Goal: Information Seeking & Learning: Learn about a topic

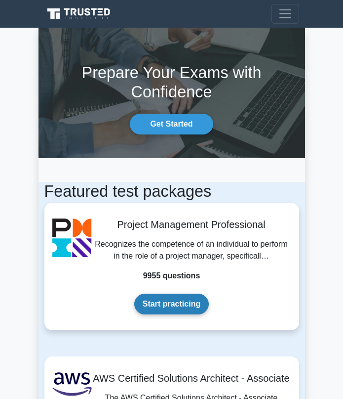
click at [184, 304] on link "Start practicing" at bounding box center [171, 304] width 75 height 21
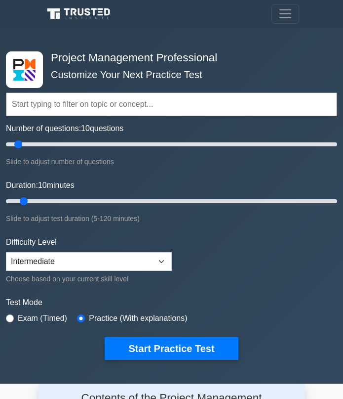
click at [52, 319] on label "Exam (Timed)" at bounding box center [42, 318] width 49 height 12
click at [19, 315] on label "Exam (Timed)" at bounding box center [42, 318] width 49 height 12
click at [9, 316] on input "radio" at bounding box center [10, 318] width 8 height 8
radio input "true"
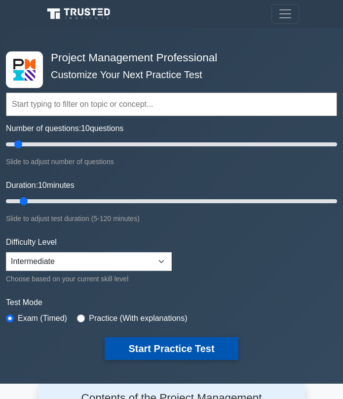
click at [134, 344] on button "Start Practice Test" at bounding box center [171, 348] width 133 height 23
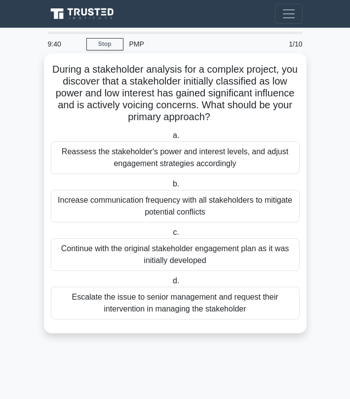
click at [205, 160] on div "Reassess the stakeholder's power and interest levels, and adjust engagement str…" at bounding box center [175, 157] width 249 height 33
click at [171, 139] on input "a. Reassess the stakeholder's power and interest levels, and adjust engagement …" at bounding box center [171, 135] width 0 height 6
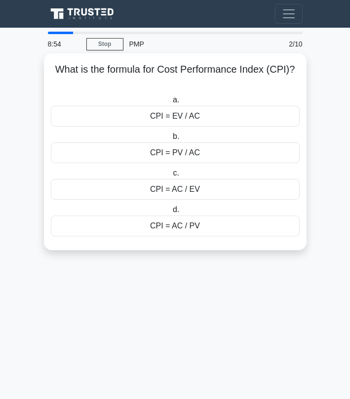
click at [200, 116] on div "CPI = EV / AC" at bounding box center [175, 116] width 249 height 21
click at [171, 103] on input "a. CPI = EV / AC" at bounding box center [171, 100] width 0 height 6
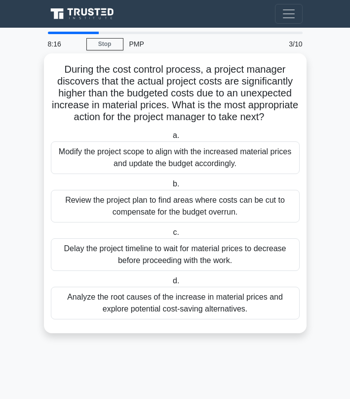
click at [240, 301] on div "Analyze the root causes of the increase in material prices and explore potentia…" at bounding box center [175, 303] width 249 height 33
click at [171, 284] on input "d. Analyze the root causes of the increase in material prices and explore poten…" at bounding box center [171, 281] width 0 height 6
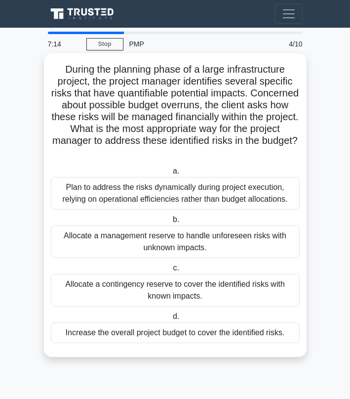
click at [202, 287] on div "Allocate a contingency reserve to cover the identified risks with known impacts." at bounding box center [175, 290] width 249 height 33
click at [171, 271] on input "c. Allocate a contingency reserve to cover the identified risks with known impa…" at bounding box center [171, 268] width 0 height 6
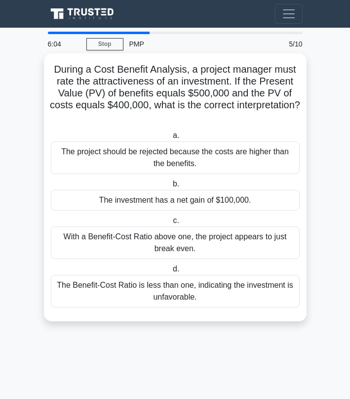
click at [180, 201] on div "The investment has a net gain of $100,000." at bounding box center [175, 200] width 249 height 21
click at [171, 187] on input "b. The investment has a net gain of $100,000." at bounding box center [171, 184] width 0 height 6
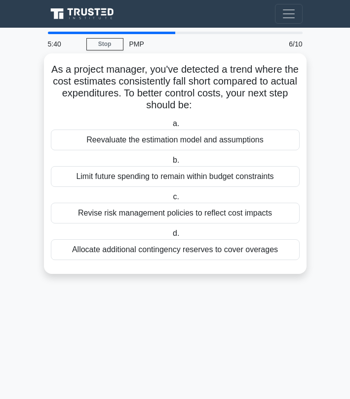
click at [189, 214] on div "Revise risk management policies to reflect cost impacts" at bounding box center [175, 213] width 249 height 21
click at [171, 200] on input "c. Revise risk management policies to reflect cost impacts" at bounding box center [171, 197] width 0 height 6
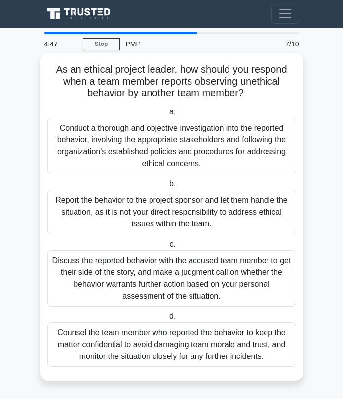
click at [196, 144] on div "Conduct a thorough and objective investigation into the reported behavior, invo…" at bounding box center [171, 146] width 249 height 56
click at [168, 115] on input "a. Conduct a thorough and objective investigation into the reported behavior, i…" at bounding box center [168, 112] width 0 height 6
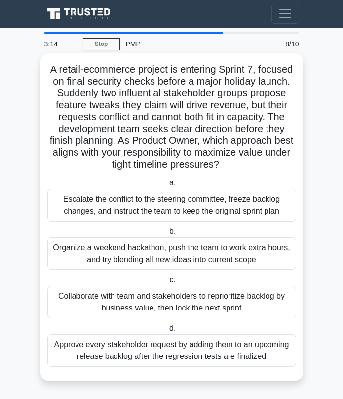
click at [209, 198] on div "Escalate the conflict to the steering committee, freeze backlog changes, and in…" at bounding box center [171, 205] width 249 height 33
click at [168, 186] on input "a. Escalate the conflict to the steering committee, freeze backlog changes, and…" at bounding box center [168, 183] width 0 height 6
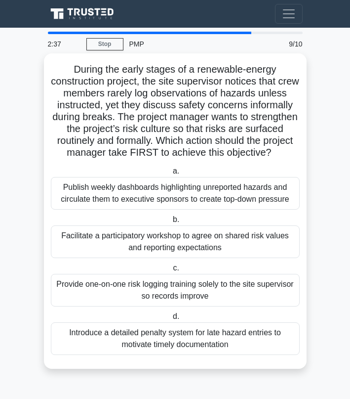
click at [199, 194] on div "Publish weekly dashboards highlighting unreported hazards and circulate them to…" at bounding box center [175, 193] width 249 height 33
click at [171, 174] on input "a. Publish weekly dashboards highlighting unreported hazards and circulate them…" at bounding box center [171, 171] width 0 height 6
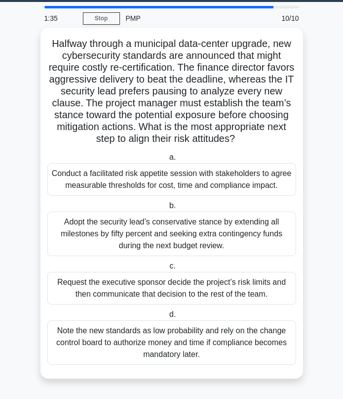
scroll to position [26, 0]
click at [185, 180] on div "Conduct a facilitated risk appetite session with stakeholders to agree measurab…" at bounding box center [171, 179] width 249 height 33
click at [168, 161] on input "a. Conduct a facilitated risk appetite session with stakeholders to agree measu…" at bounding box center [168, 157] width 0 height 6
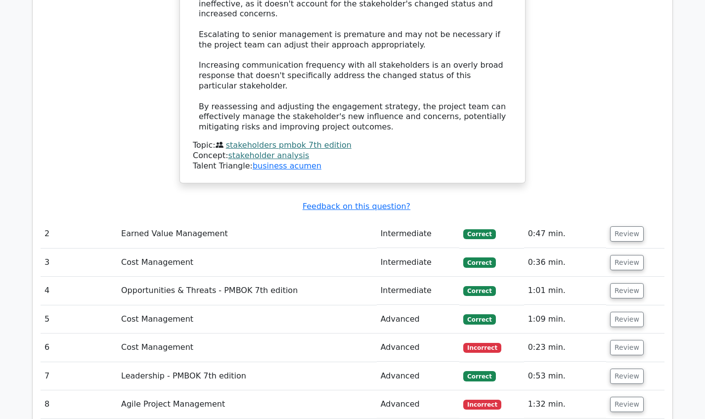
scroll to position [1054, 0]
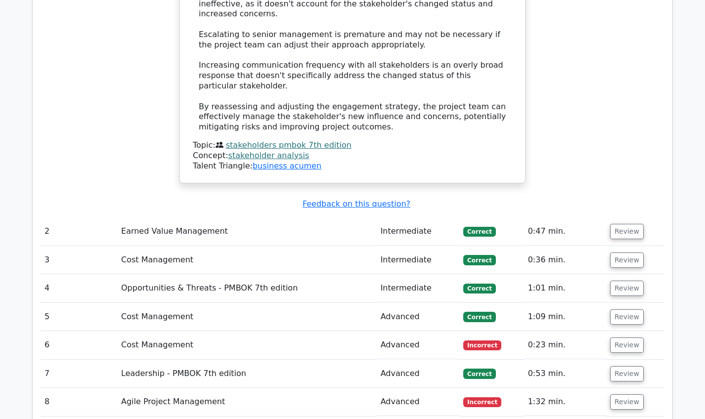
click at [343, 246] on td "Cost Management" at bounding box center [246, 260] width 259 height 28
click at [343, 253] on button "Review" at bounding box center [627, 260] width 34 height 15
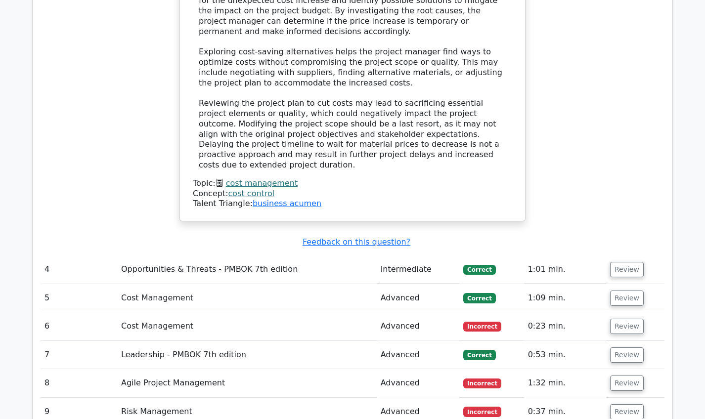
scroll to position [1678, 0]
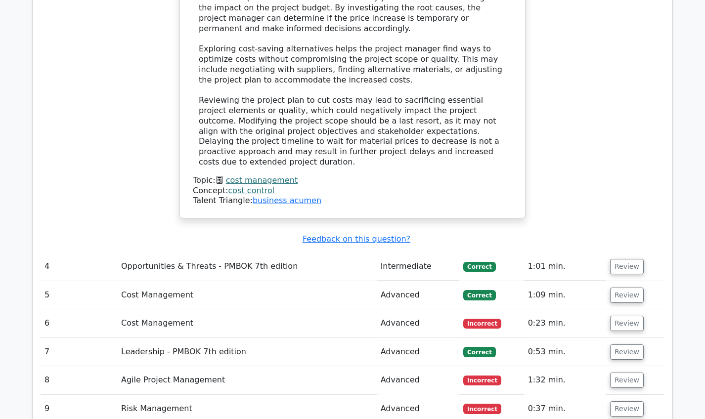
click at [343, 309] on td "Advanced" at bounding box center [418, 323] width 83 height 28
click at [343, 288] on button "Review" at bounding box center [627, 295] width 34 height 15
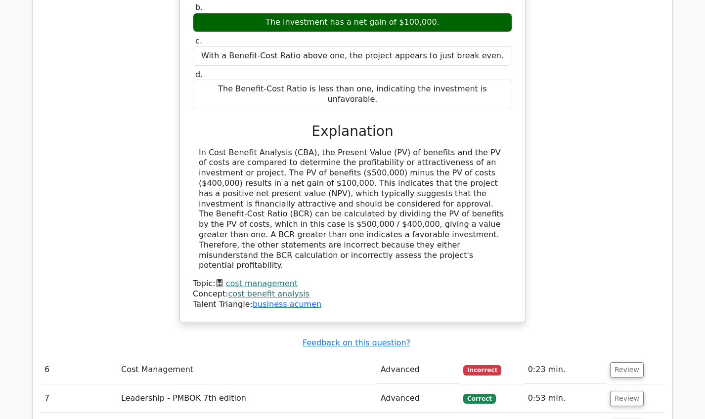
scroll to position [2103, 0]
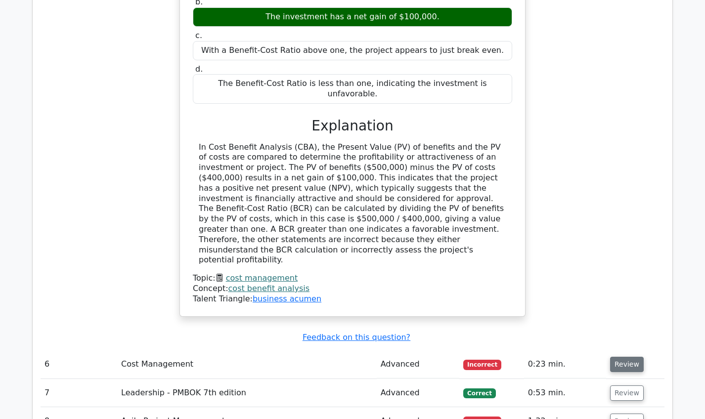
click at [343, 357] on button "Review" at bounding box center [627, 364] width 34 height 15
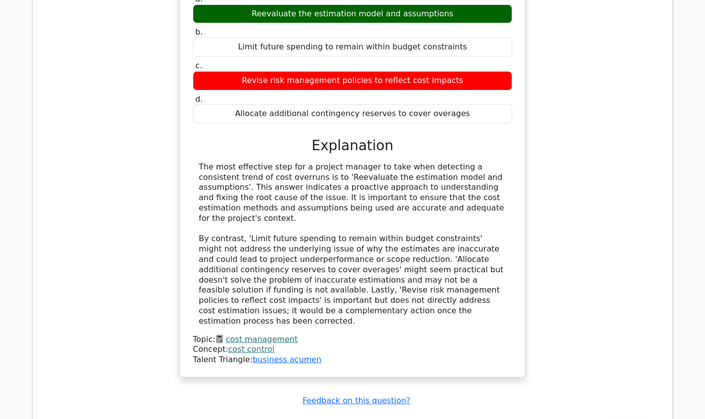
scroll to position [2544, 0]
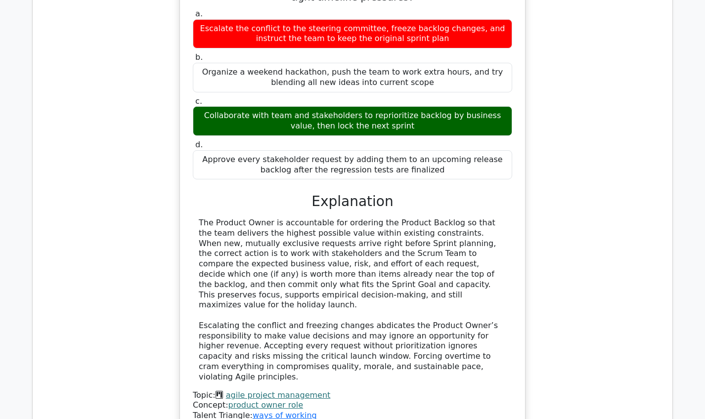
scroll to position [3126, 0]
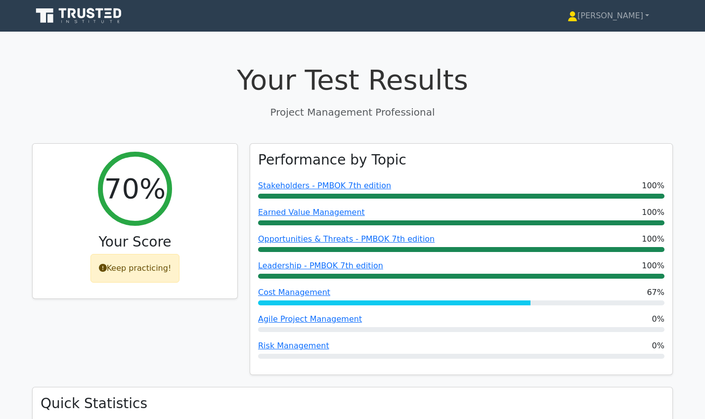
scroll to position [0, 0]
